Goal: Complete application form

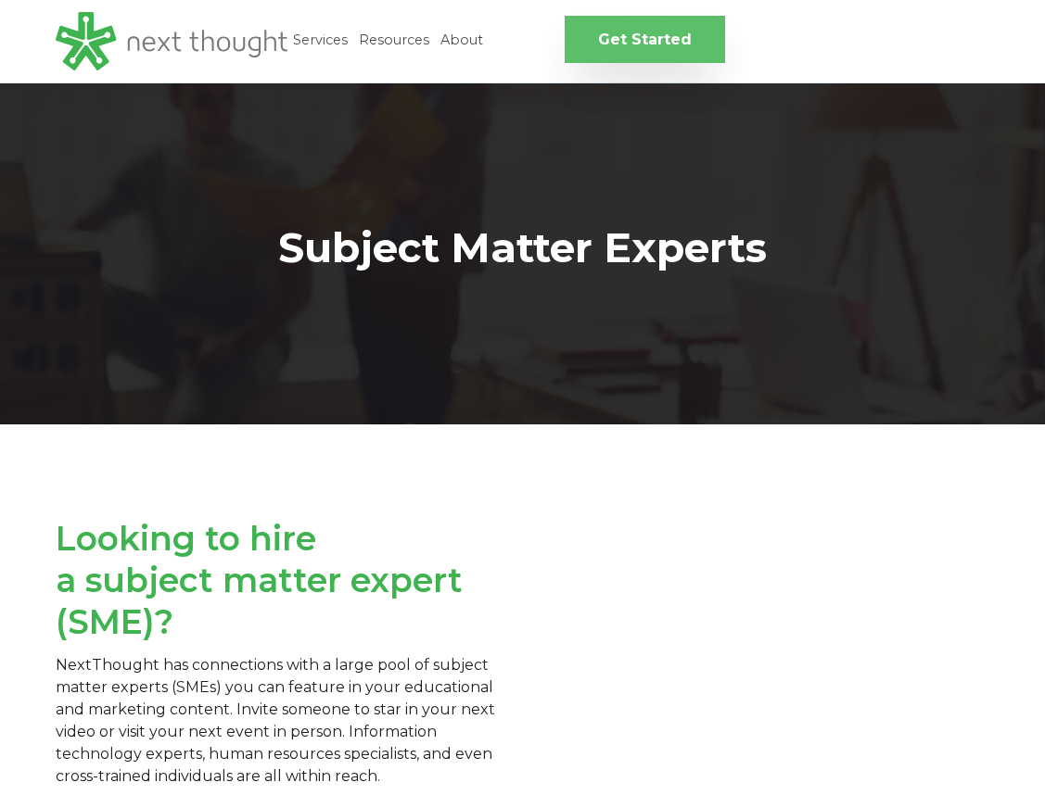
click at [606, 40] on link "Get Started" at bounding box center [644, 39] width 160 height 47
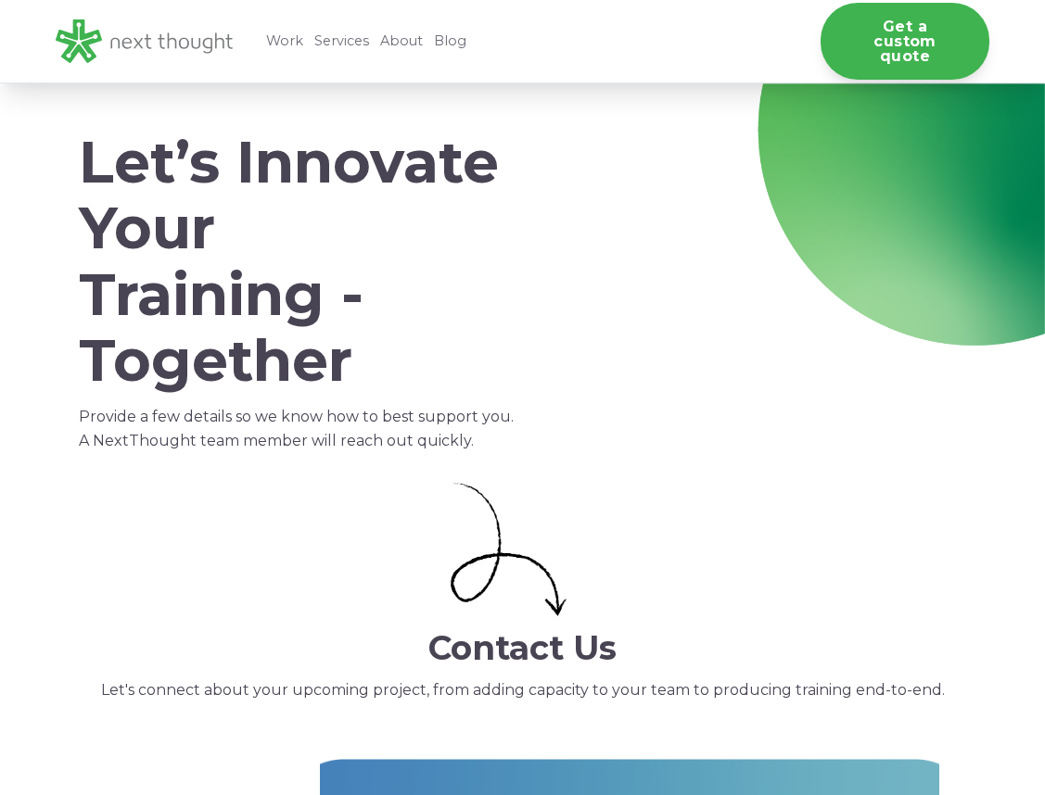
scroll to position [533, 0]
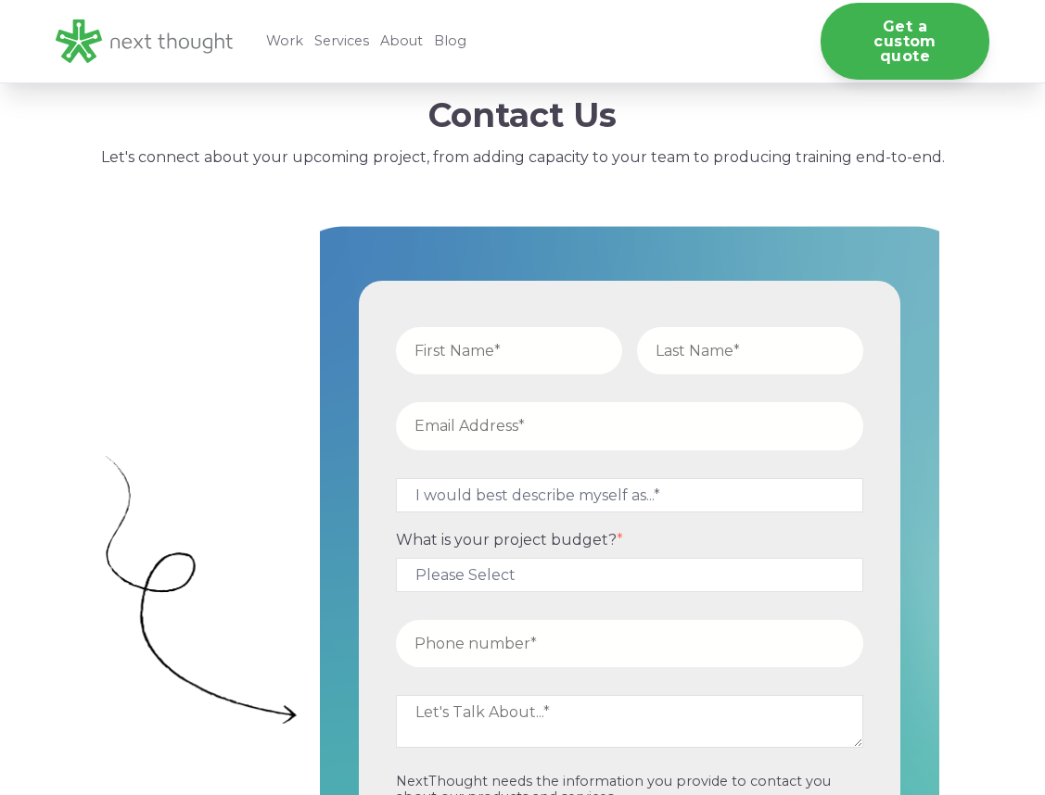
click at [461, 345] on input "text" at bounding box center [509, 350] width 226 height 47
click at [453, 347] on input "text" at bounding box center [509, 350] width 226 height 47
type input "[PERSON_NAME]"
click at [754, 347] on input "text" at bounding box center [750, 350] width 226 height 47
type input "Safner"
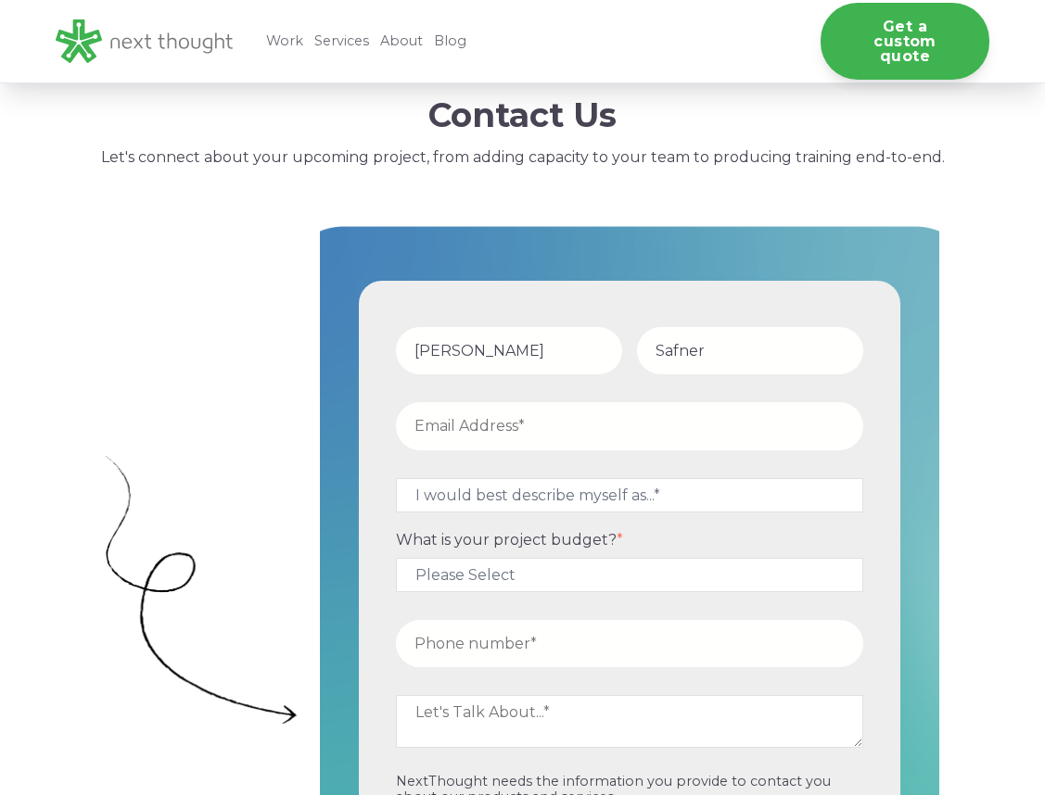
click at [583, 420] on input "email" at bounding box center [630, 425] width 468 height 47
type input "e"
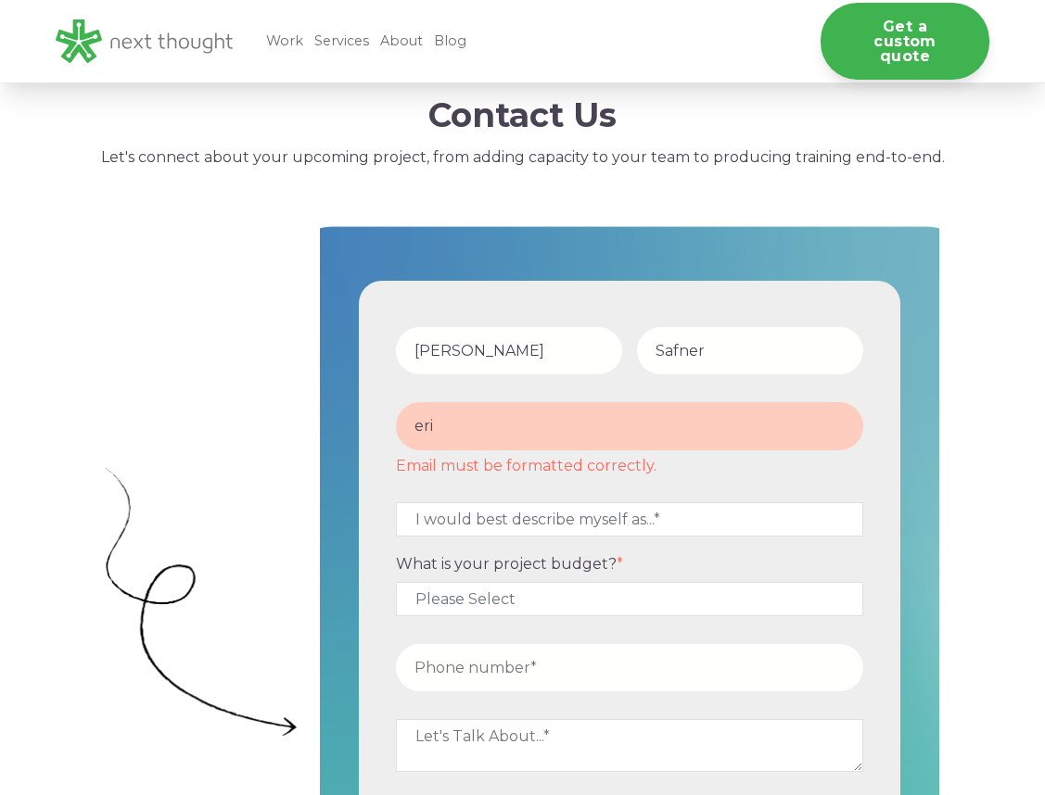
type input "[PERSON_NAME][EMAIL_ADDRESS][PERSON_NAME][DOMAIN_NAME]"
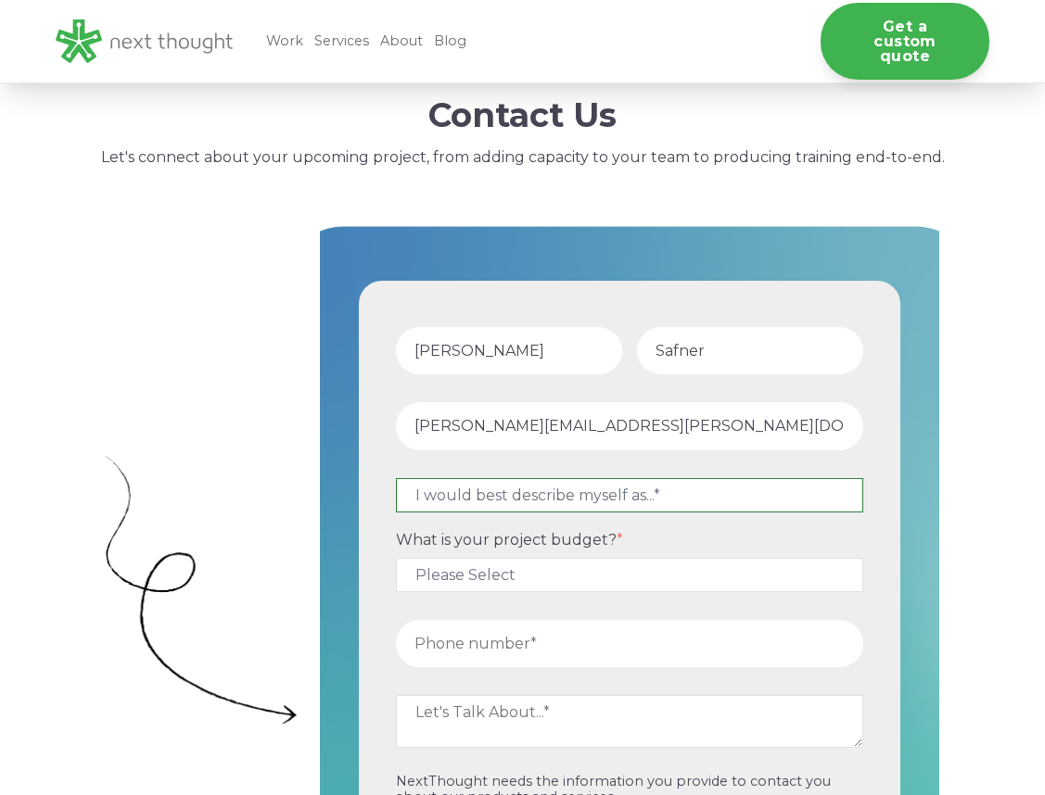
click at [623, 493] on select "I would best describe myself as...* Other I am an executive or owner of a compa…" at bounding box center [630, 495] width 468 height 34
select select "persona_10"
click at [396, 478] on select "I would best describe myself as...* Other I am an executive or owner of a compa…" at bounding box center [630, 495] width 468 height 34
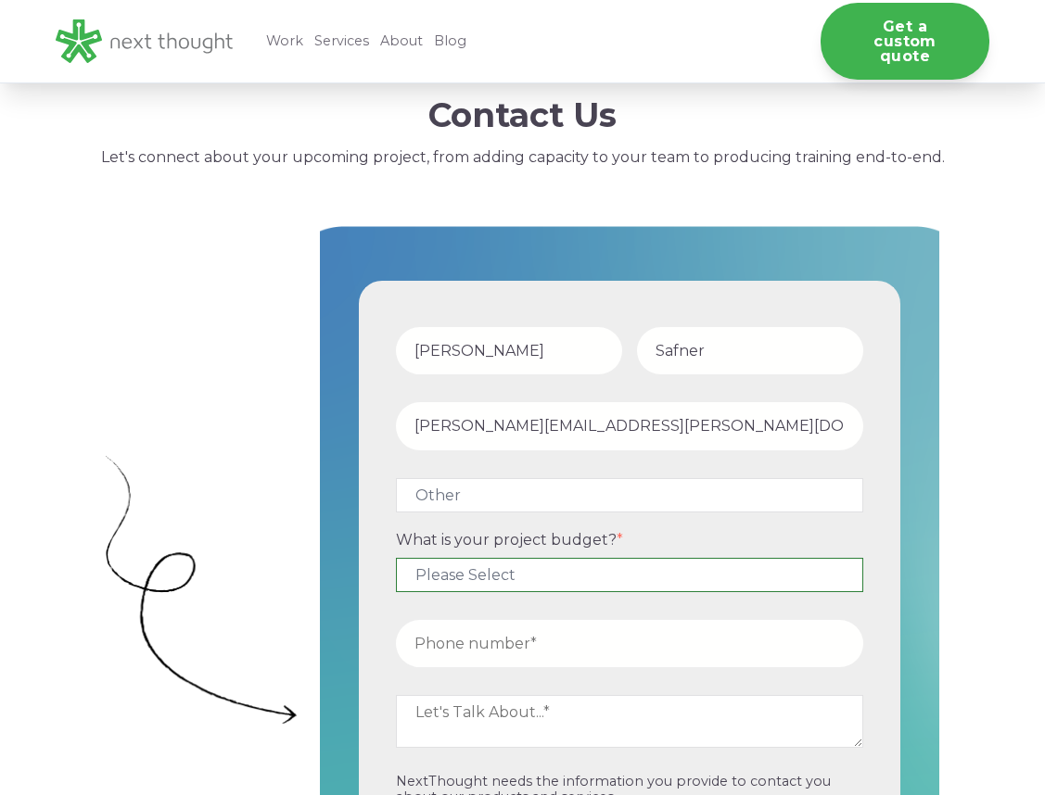
click at [527, 577] on select "Please Select $5,000 - $15,000 $15,000 - $25,000 $25,000 - $50,000 $50,000+" at bounding box center [630, 575] width 468 height 34
select select "$50,000+"
click at [396, 558] on select "Please Select $5,000 - $15,000 $15,000 - $25,000 $25,000 - $50,000 $50,000+" at bounding box center [630, 575] width 468 height 34
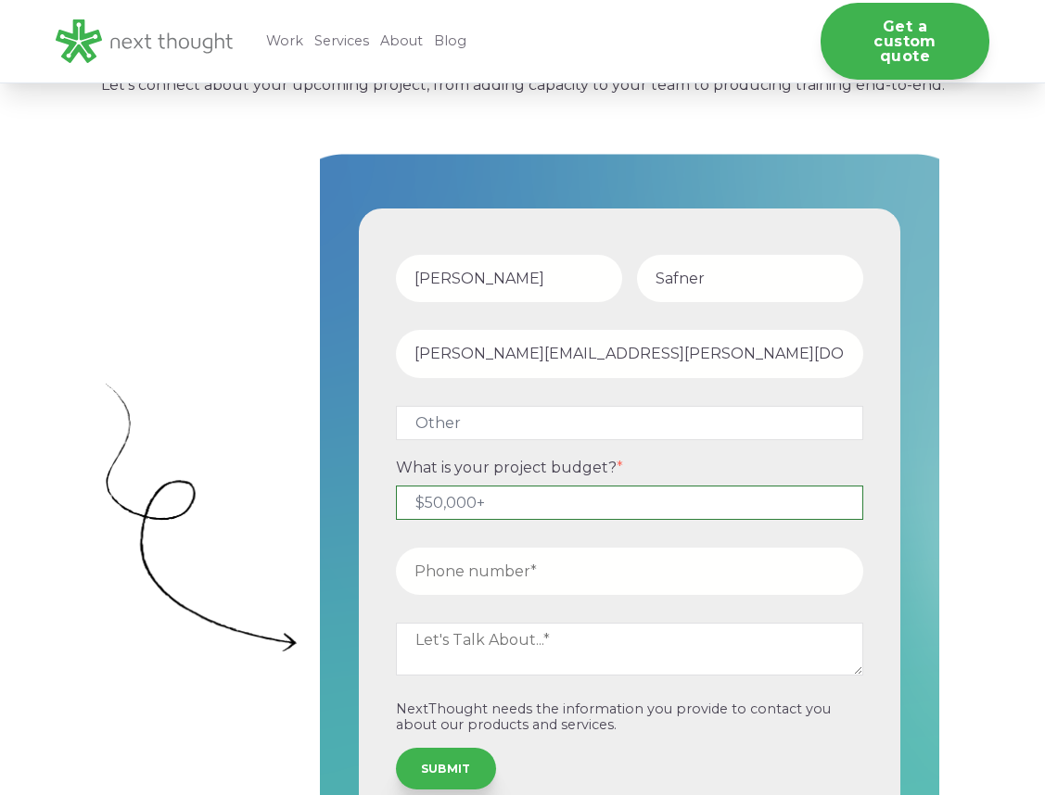
scroll to position [606, 0]
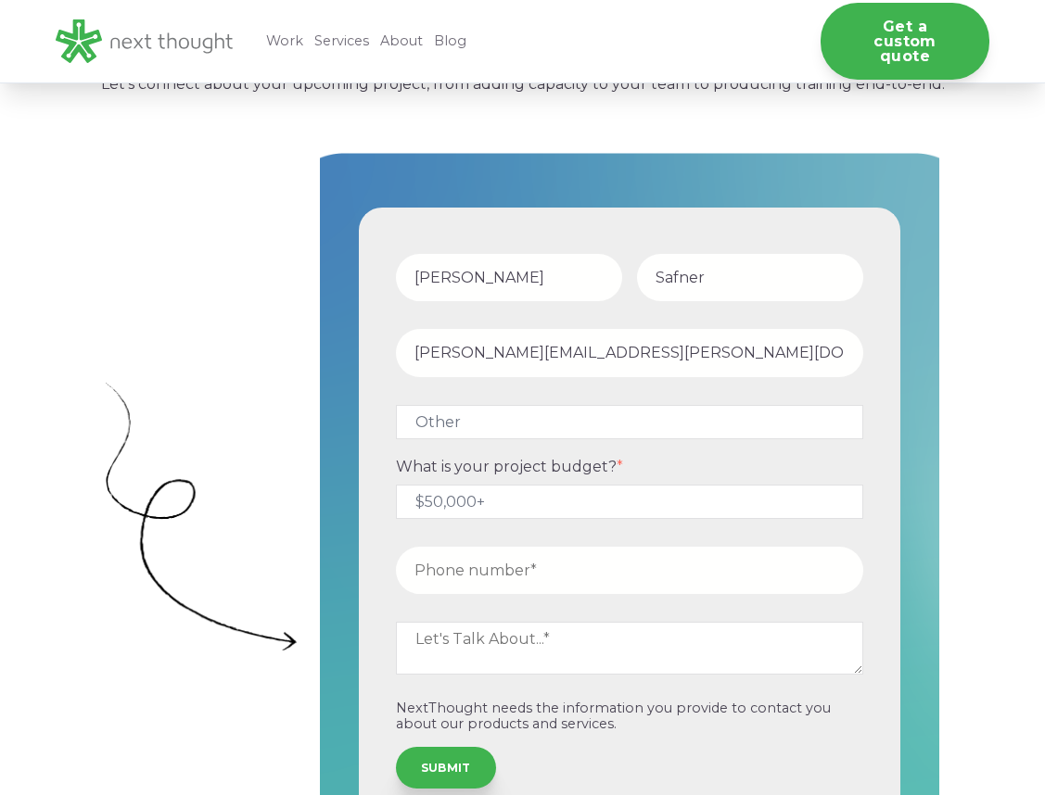
click at [485, 573] on input "tel" at bounding box center [630, 570] width 468 height 47
type input "17815215961"
click at [542, 640] on textarea at bounding box center [630, 648] width 468 height 52
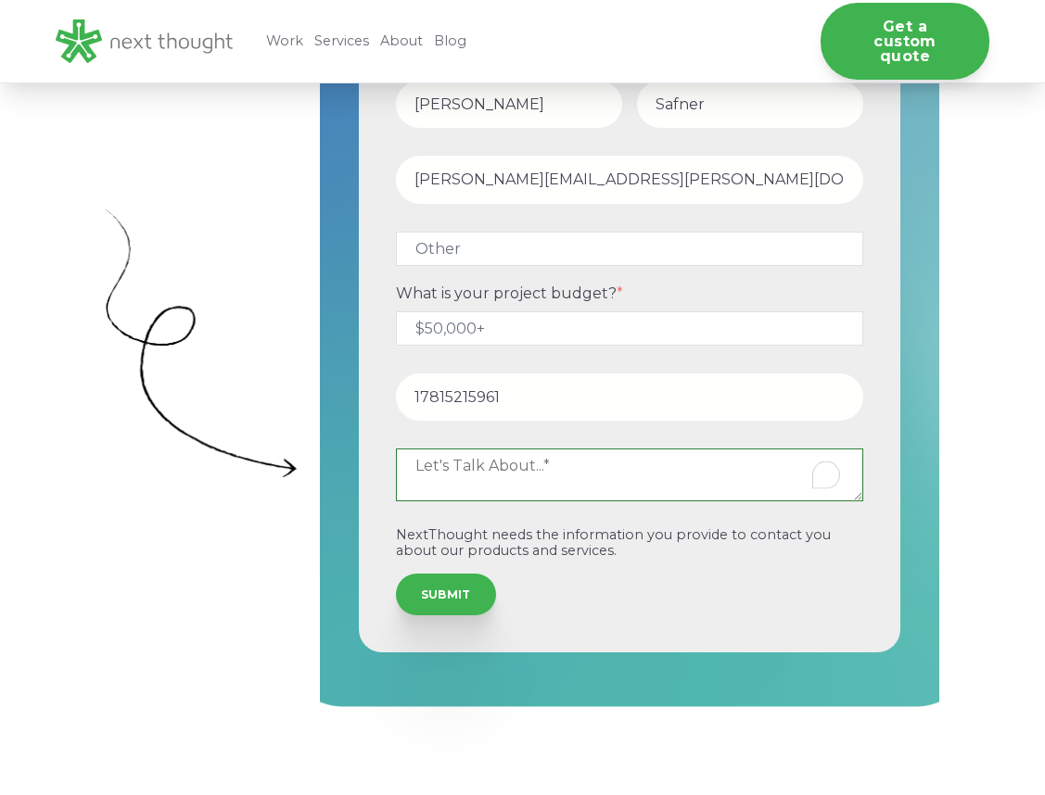
scroll to position [834, 0]
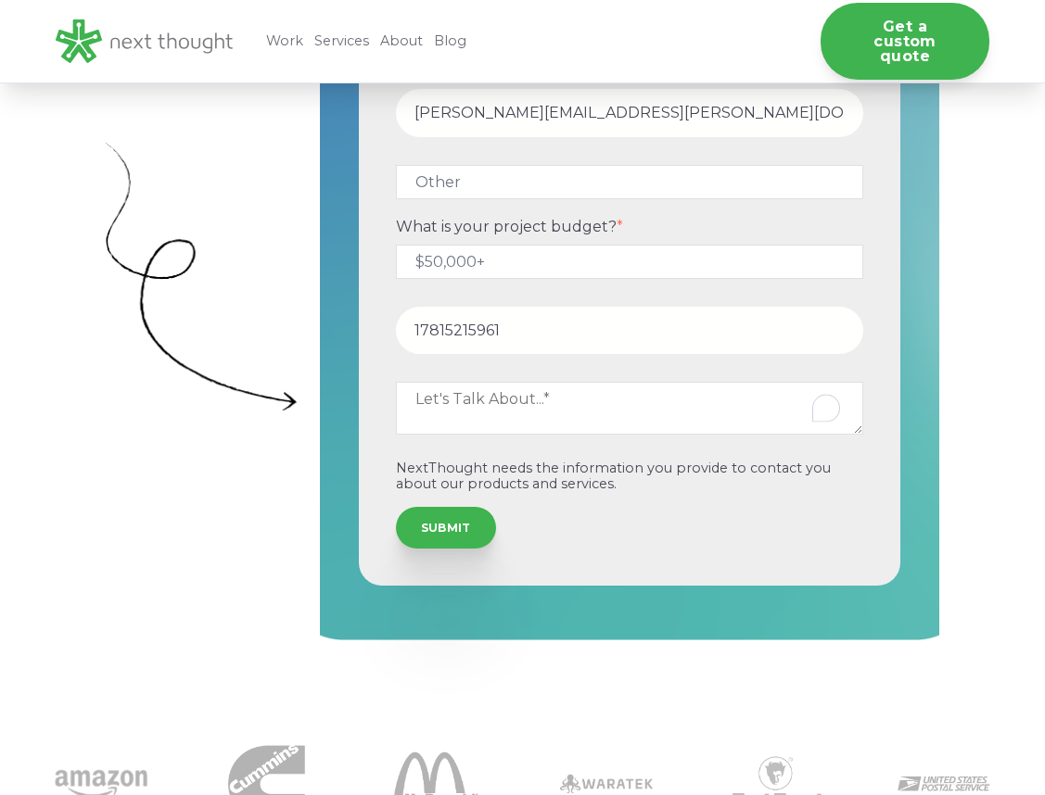
click at [599, 548] on div "SUBMIT" at bounding box center [630, 527] width 468 height 41
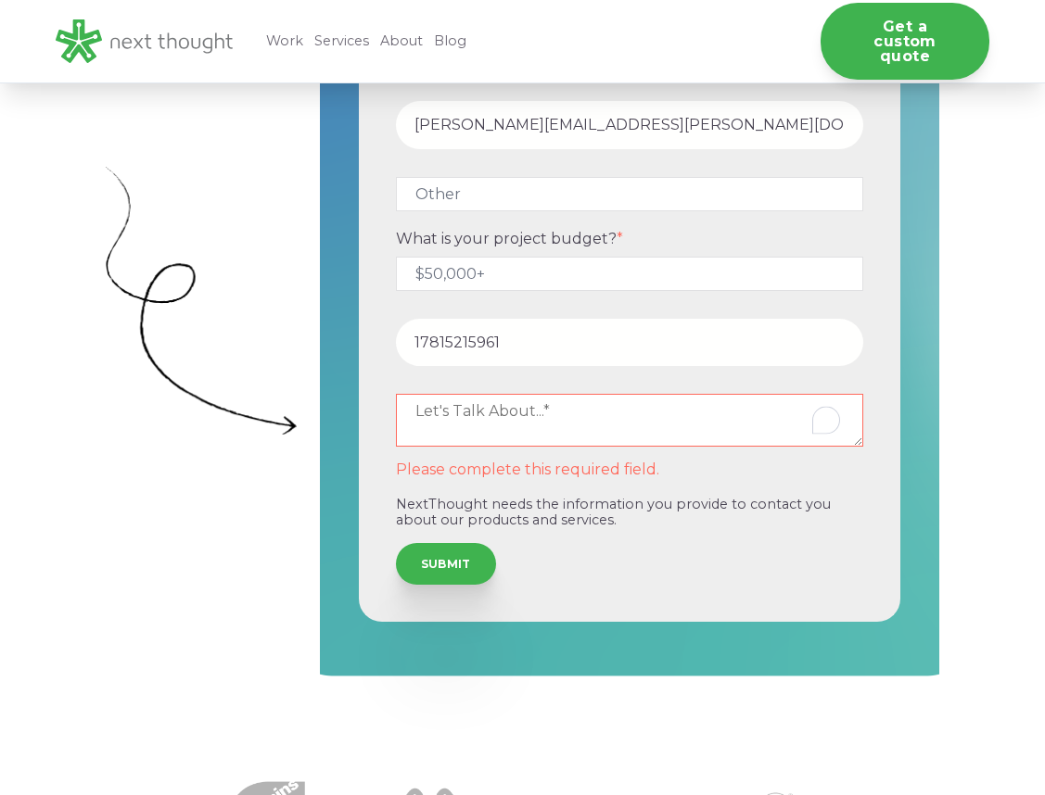
click at [562, 426] on textarea "To enrich screen reader interactions, please activate Accessibility in Grammarl…" at bounding box center [630, 420] width 468 height 52
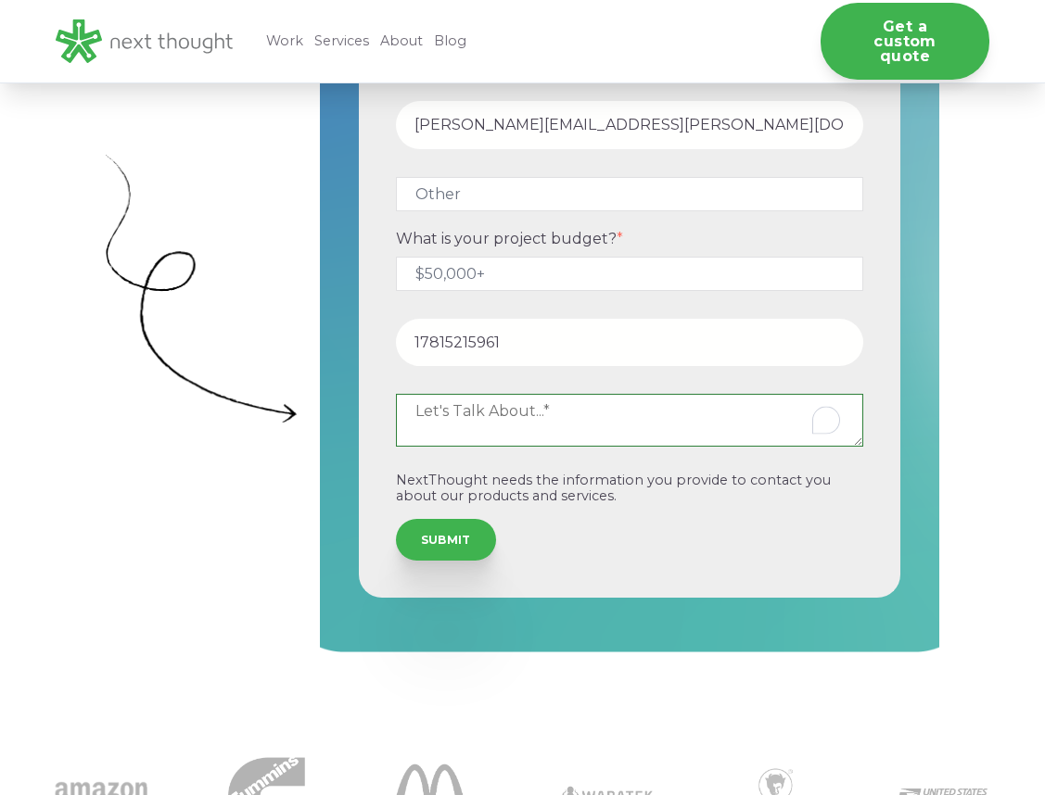
click at [547, 410] on textarea "To enrich screen reader interactions, please activate Accessibility in Grammarl…" at bounding box center [630, 420] width 468 height 52
click at [558, 424] on textarea "To enrich screen reader interactions, please activate Accessibility in Grammarl…" at bounding box center [630, 420] width 468 height 52
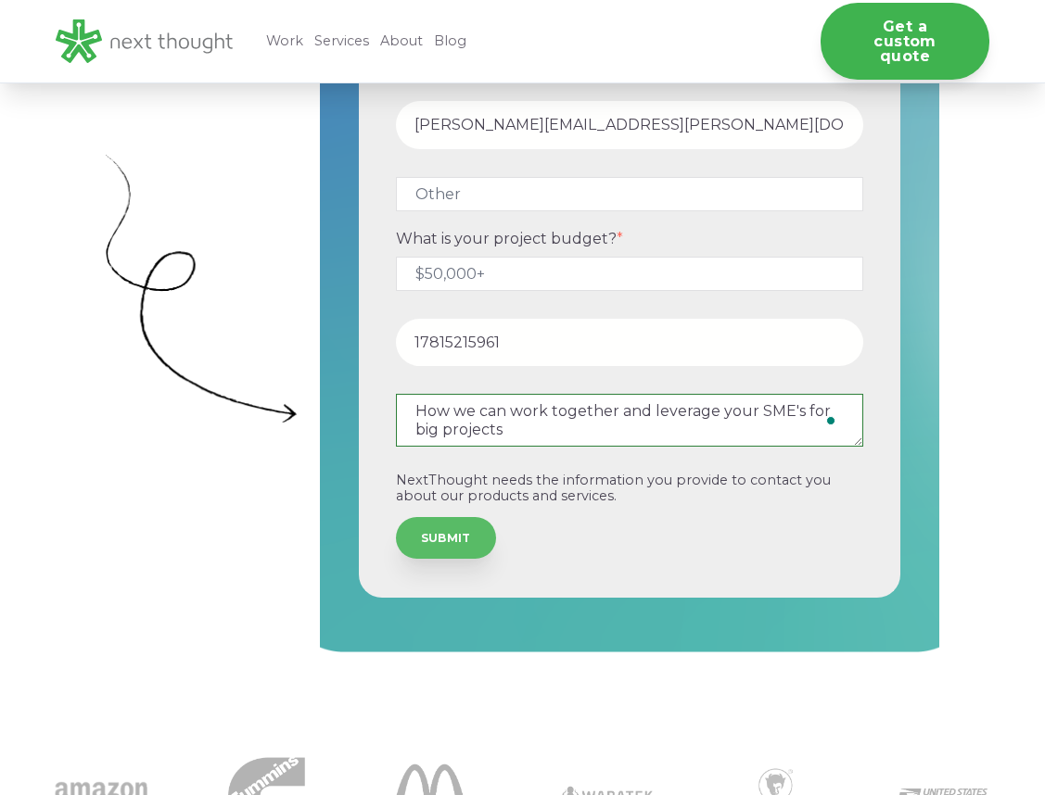
type textarea "How we can work together and leverage your SME's for big projects"
click at [467, 549] on input "SUBMIT" at bounding box center [446, 537] width 100 height 41
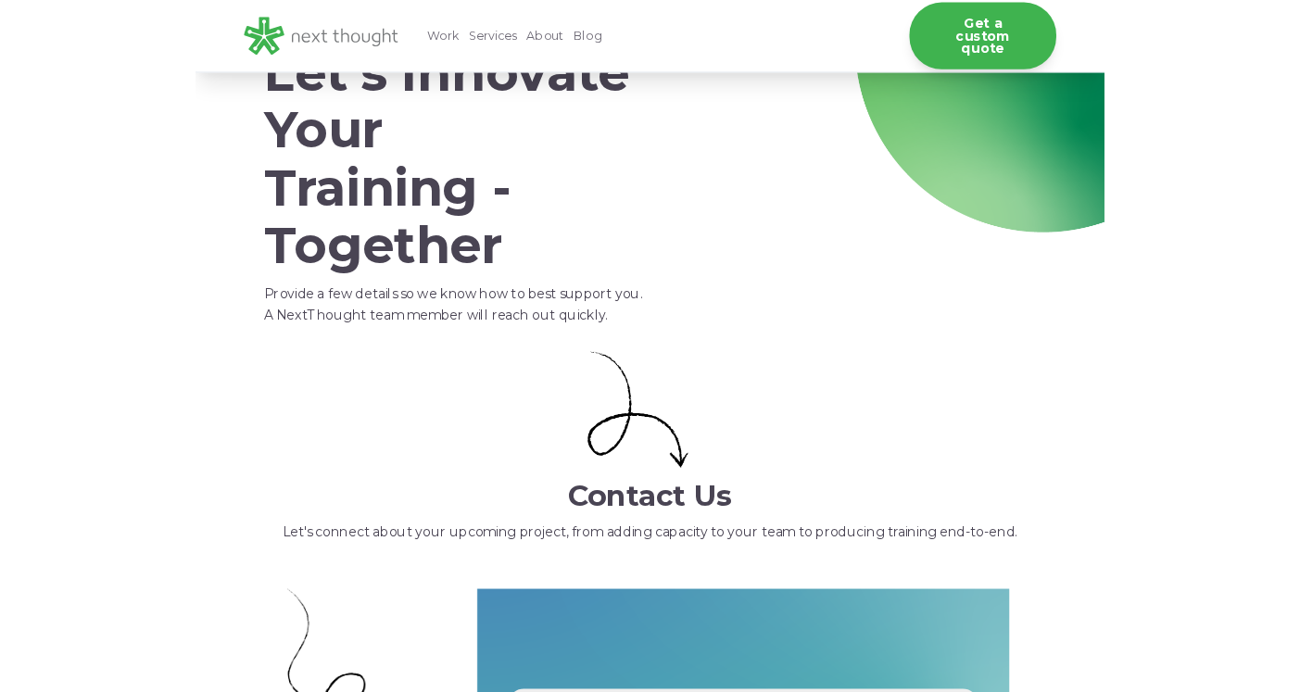
scroll to position [187, 0]
